Goal: Information Seeking & Learning: Learn about a topic

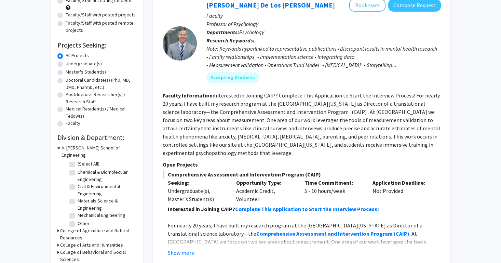
scroll to position [83, 0]
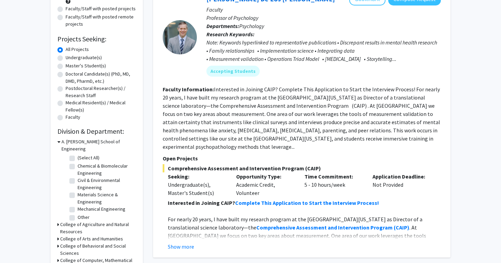
click at [66, 69] on label "Master's Student(s)" at bounding box center [86, 65] width 40 height 7
click at [66, 67] on input "Master's Student(s)" at bounding box center [68, 64] width 4 height 4
radio input "true"
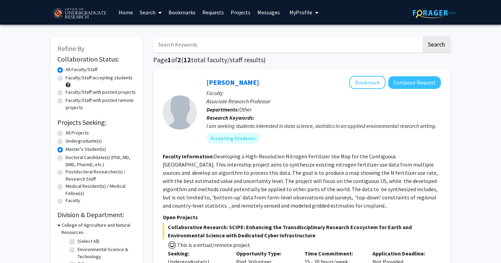
click at [66, 143] on label "Undergraduate(s)" at bounding box center [84, 140] width 36 height 7
click at [66, 142] on input "Undergraduate(s)" at bounding box center [68, 139] width 4 height 4
radio input "true"
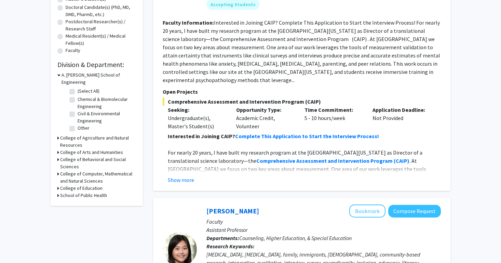
scroll to position [154, 0]
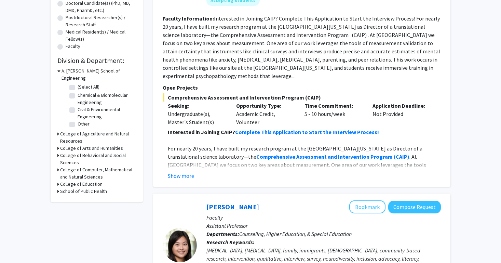
click at [72, 152] on h3 "College of Behavioral and Social Sciences" at bounding box center [98, 159] width 76 height 14
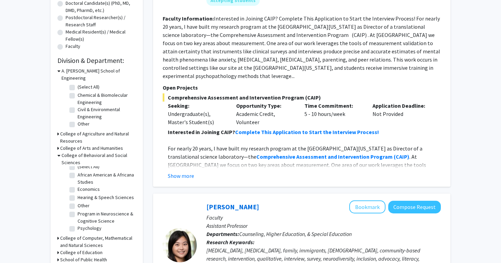
scroll to position [5, 0]
click at [72, 225] on fg-checkbox "Psychology Psychology" at bounding box center [101, 228] width 65 height 8
click at [78, 224] on label "Psychology" at bounding box center [90, 227] width 24 height 7
click at [78, 224] on input "Psychology" at bounding box center [80, 226] width 4 height 4
checkbox input "true"
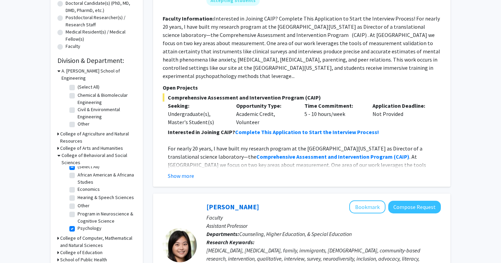
checkbox input "true"
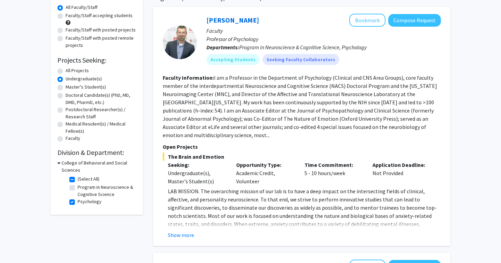
scroll to position [61, 0]
